Goal: Information Seeking & Learning: Learn about a topic

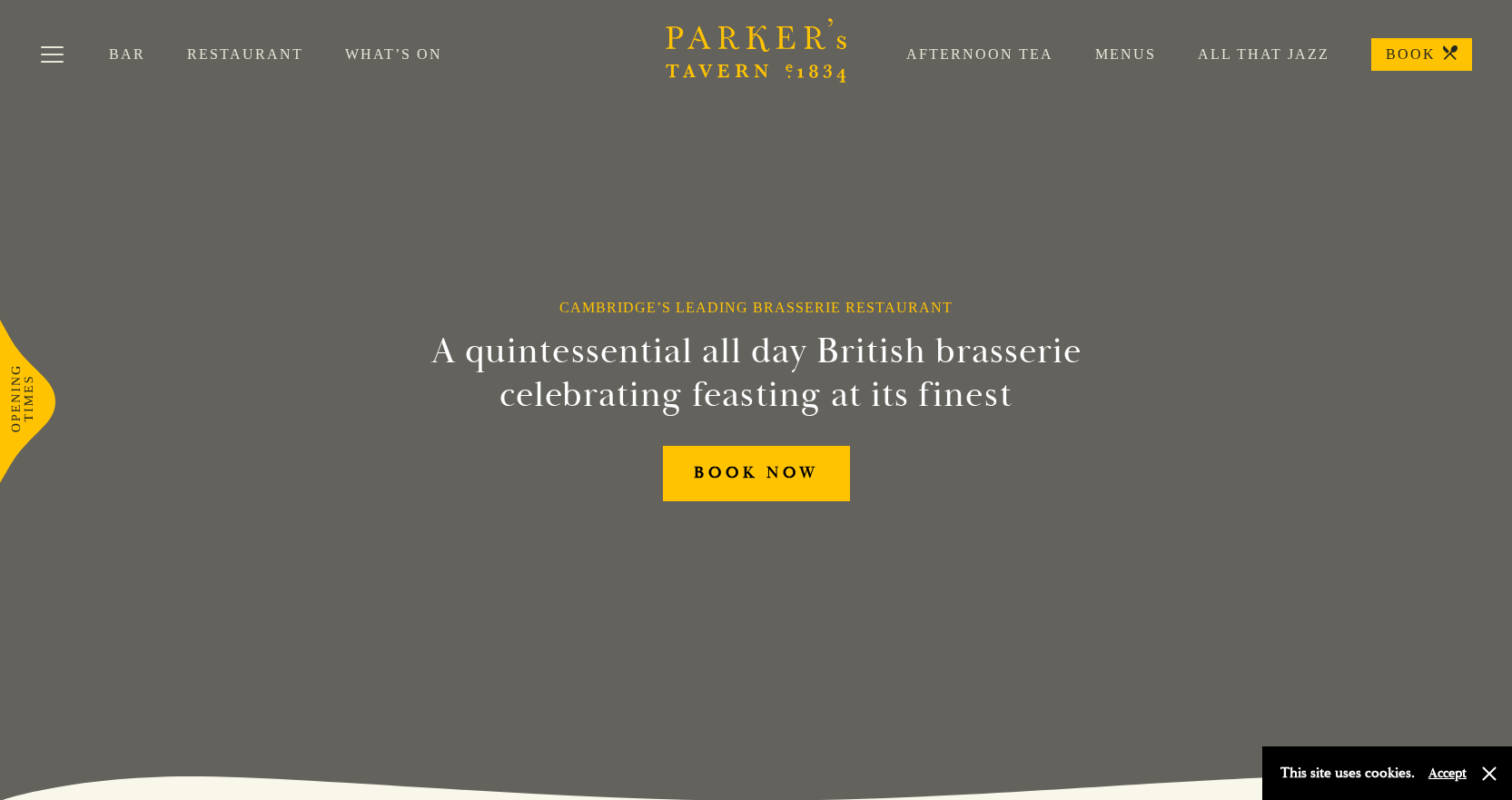
click at [1131, 50] on link "Menus" at bounding box center [1105, 55] width 103 height 19
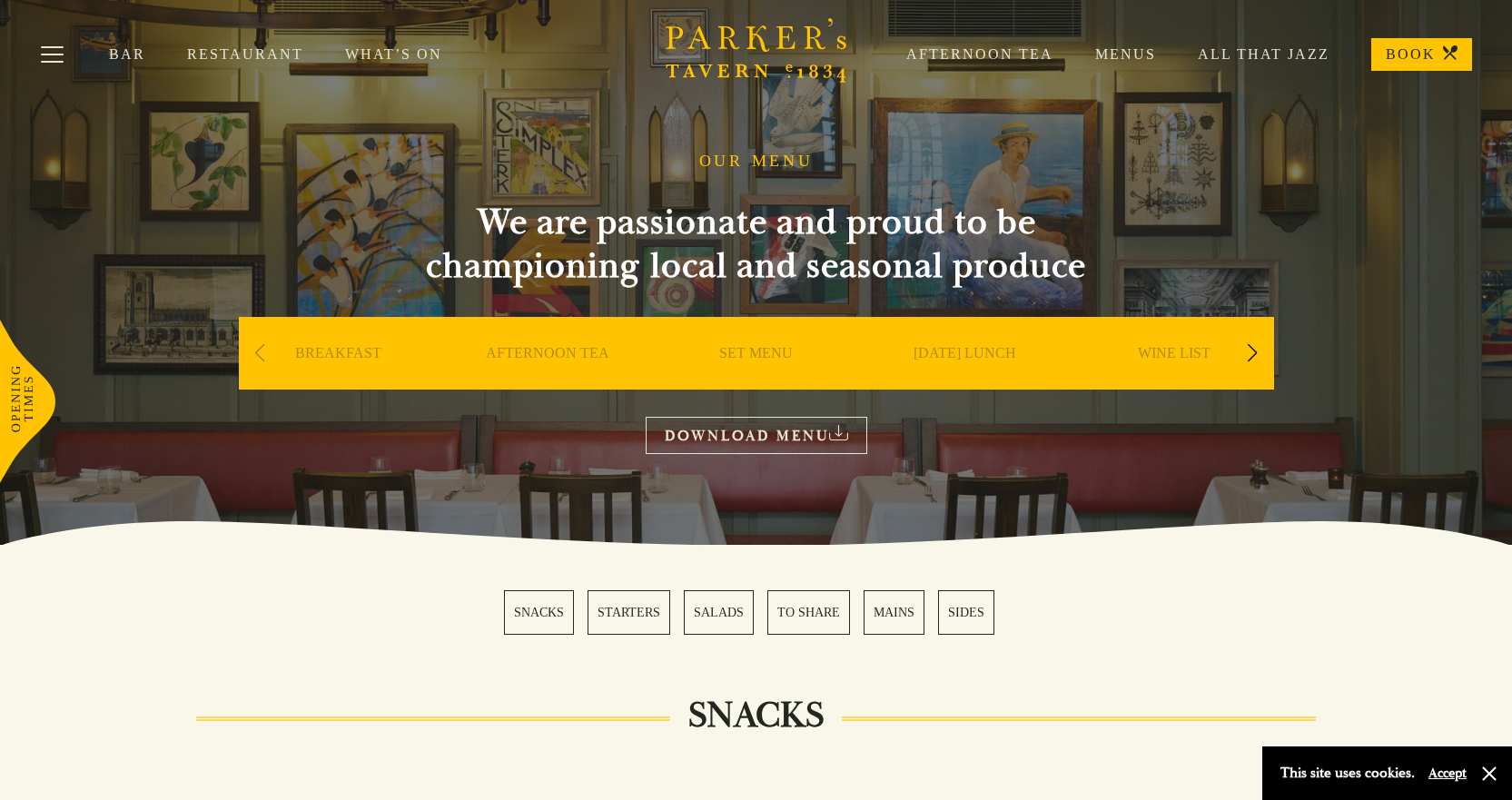
click at [904, 612] on link "MAINS" at bounding box center [895, 613] width 61 height 45
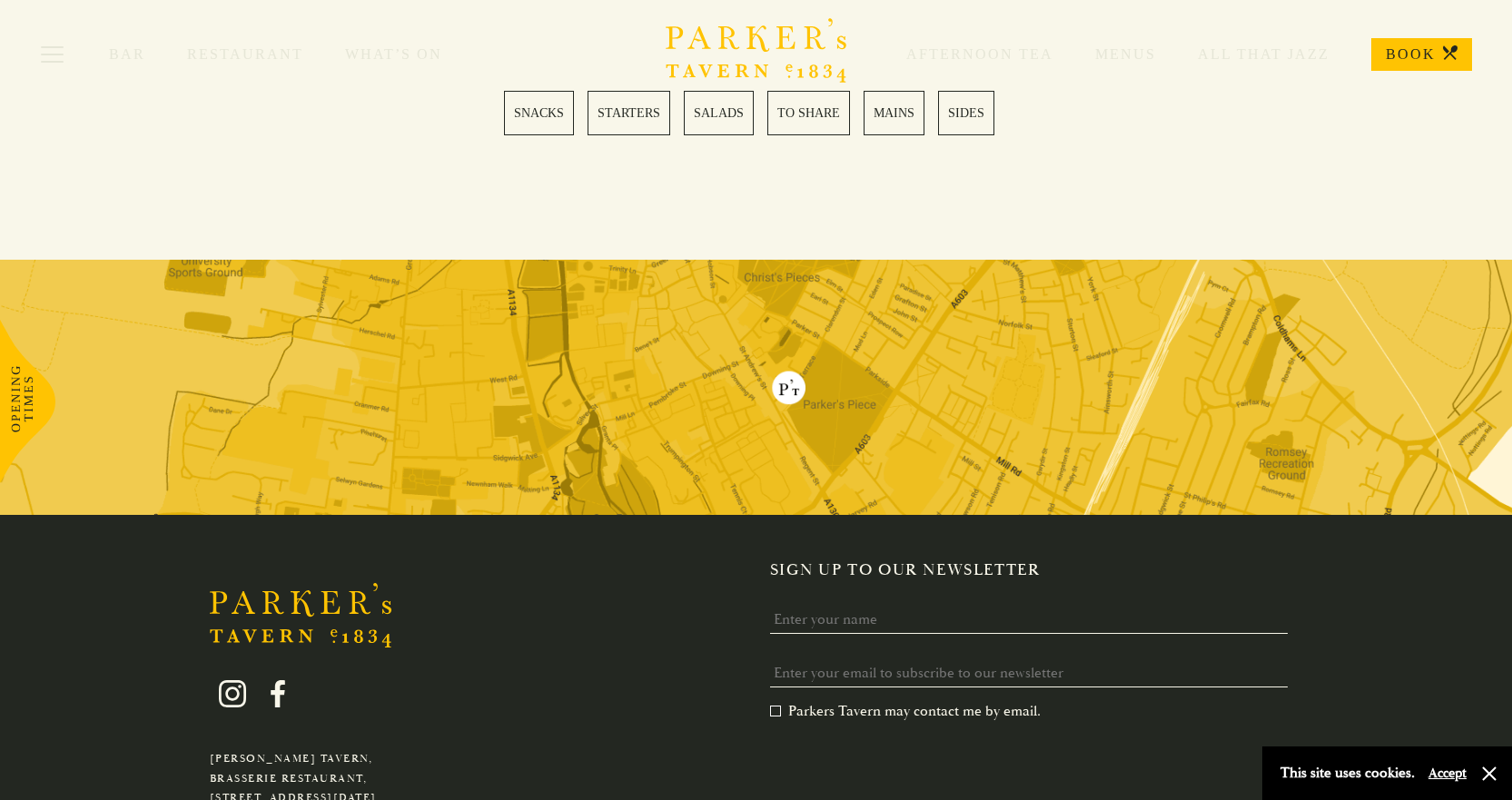
scroll to position [5258, 0]
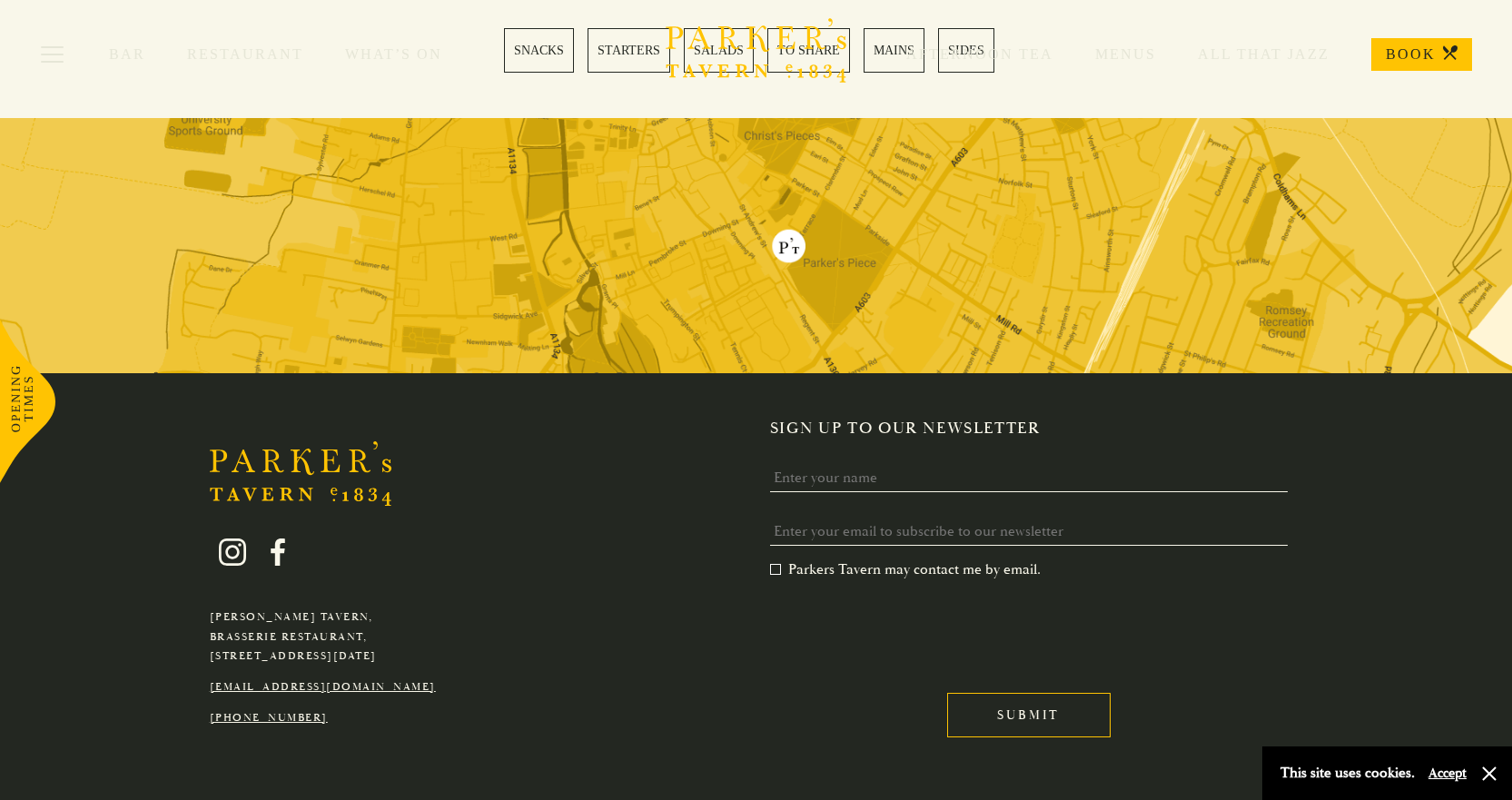
click at [637, 265] on img at bounding box center [756, 245] width 1512 height 255
